Goal: Information Seeking & Learning: Learn about a topic

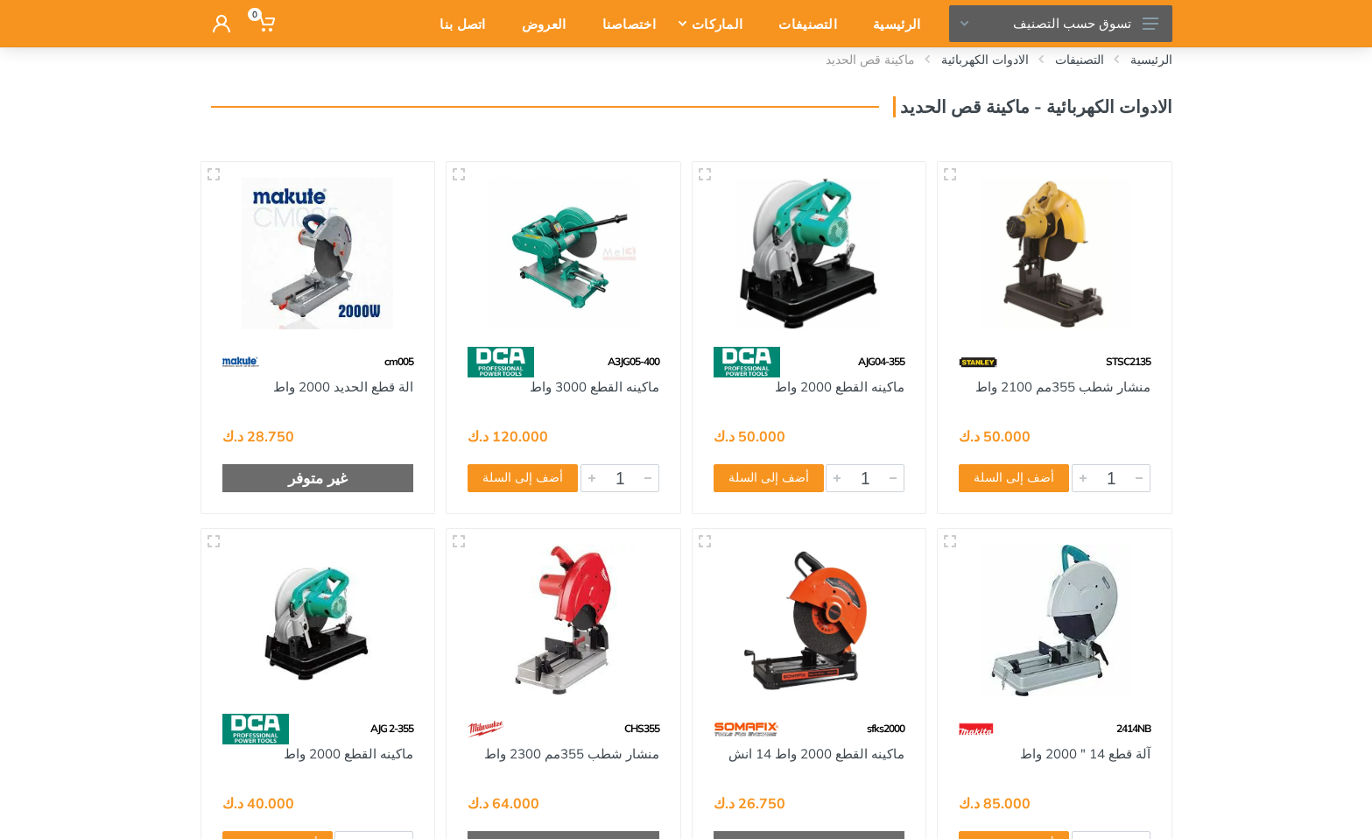
scroll to position [121, 0]
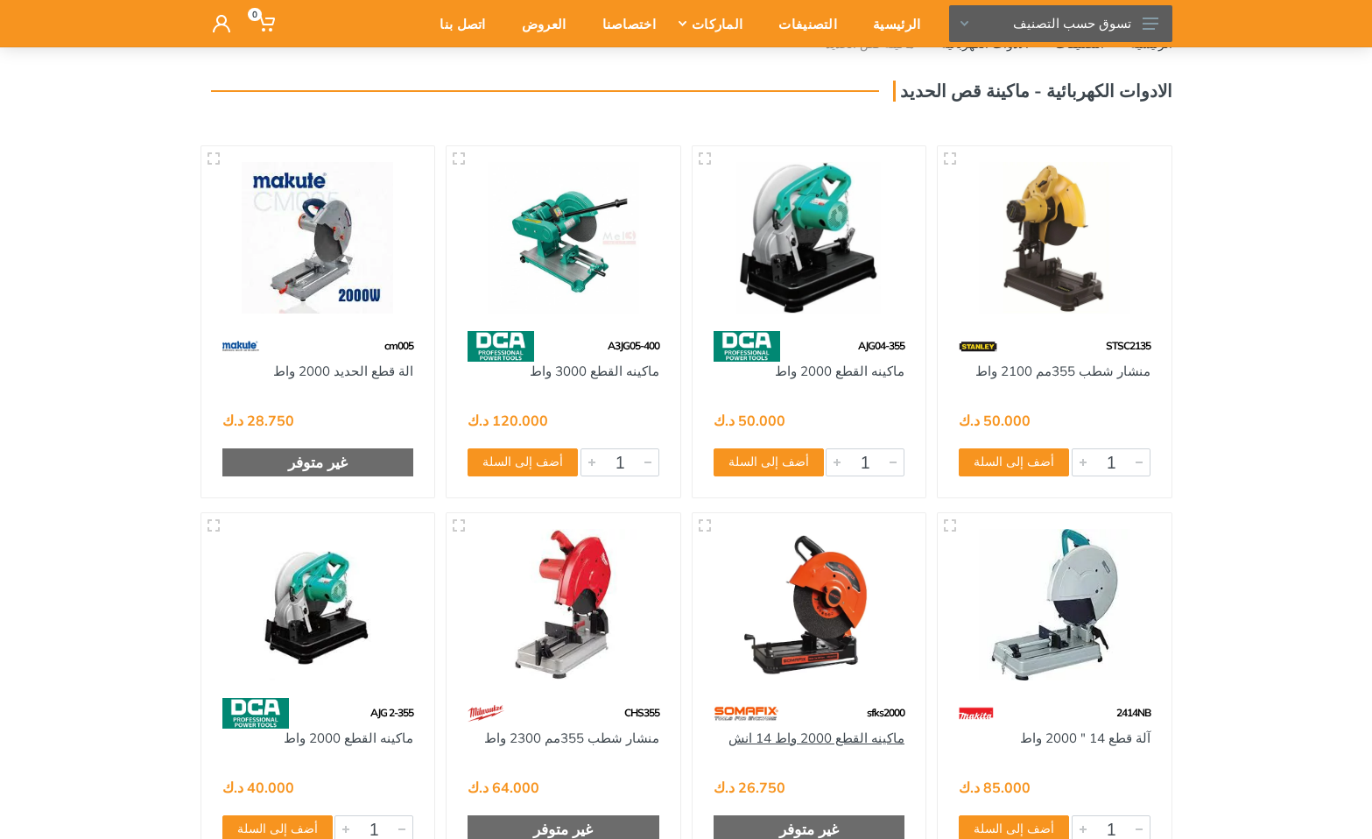
click at [826, 736] on link "ماكينه القطع 2000 واط 14 انش" at bounding box center [817, 737] width 176 height 17
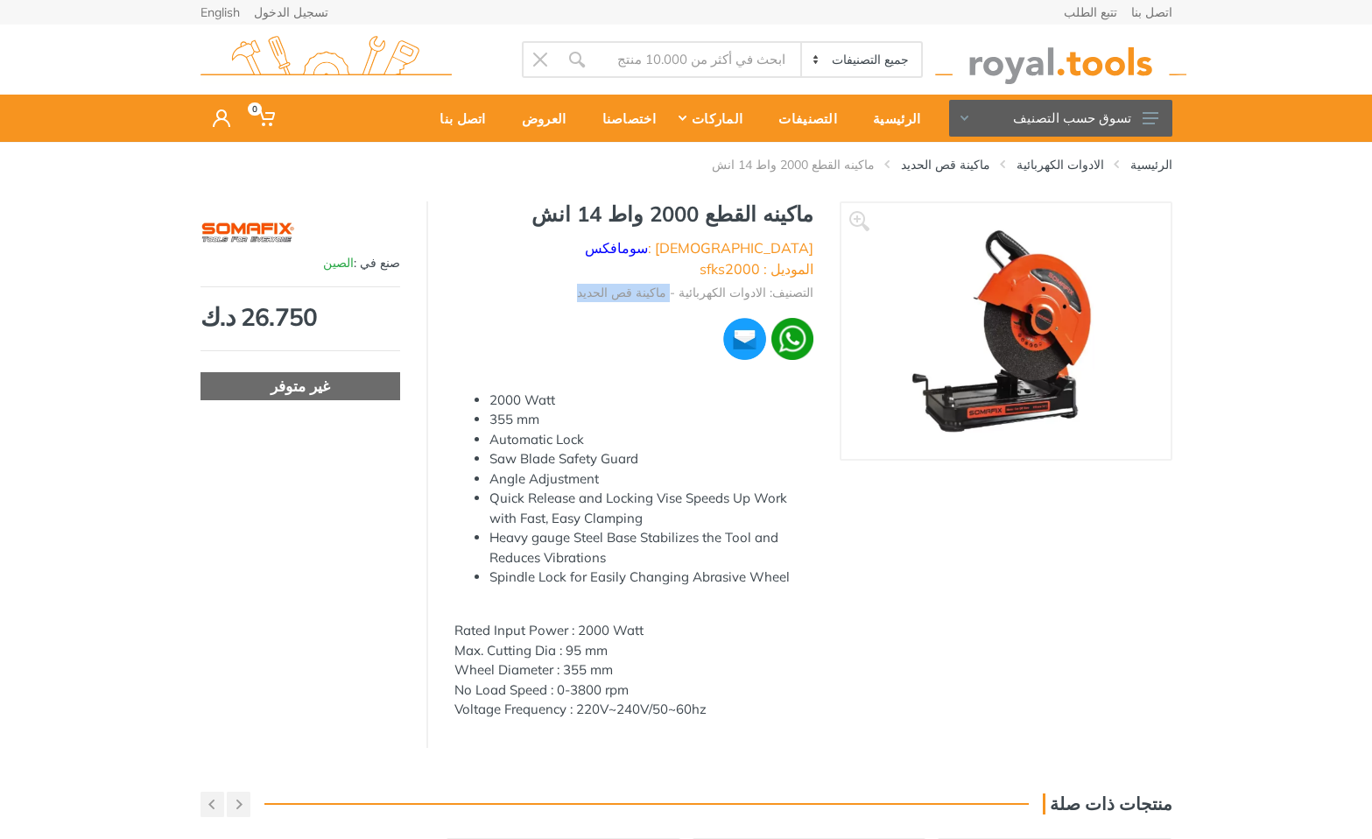
drag, startPoint x: 681, startPoint y: 271, endPoint x: 600, endPoint y: 274, distance: 81.5
click at [600, 279] on ul "التصنيف: الادوات الكهربائية - ماكينة قص الحديد" at bounding box center [633, 290] width 359 height 23
copy li "ماكينة قص الحديد"
